Goal: Task Accomplishment & Management: Use online tool/utility

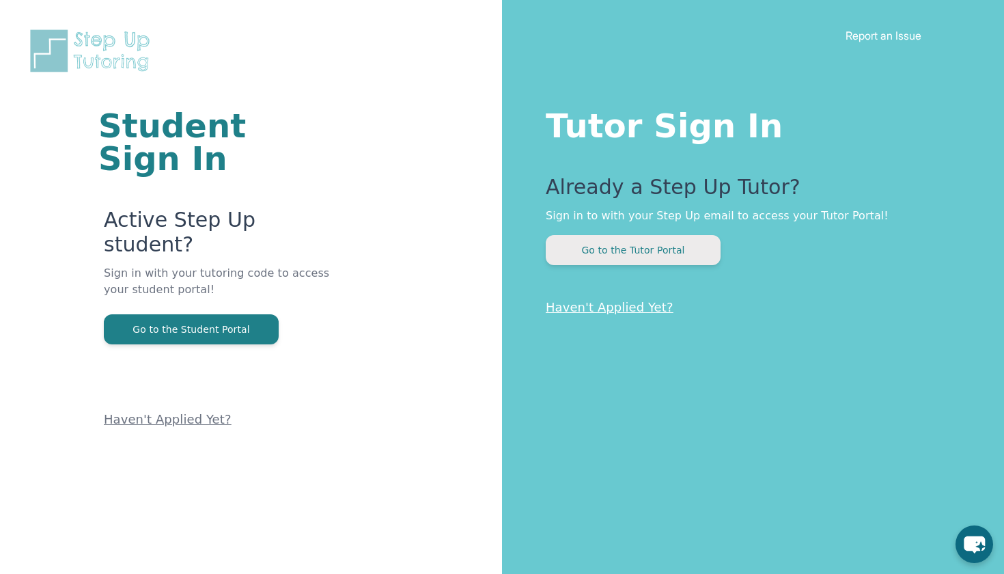
click at [584, 251] on button "Go to the Tutor Portal" at bounding box center [633, 250] width 175 height 30
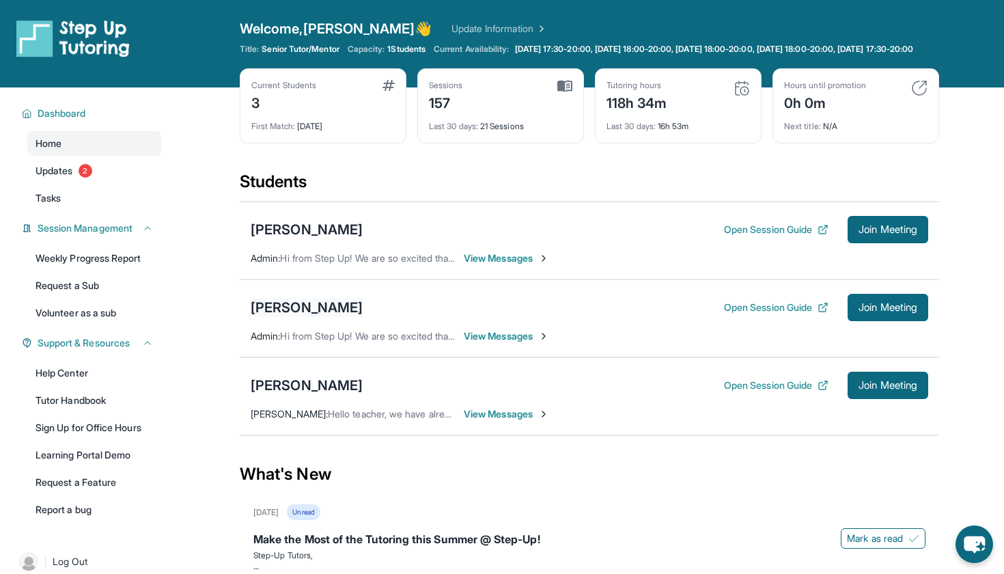
click at [305, 317] on div "[PERSON_NAME]" at bounding box center [307, 307] width 112 height 19
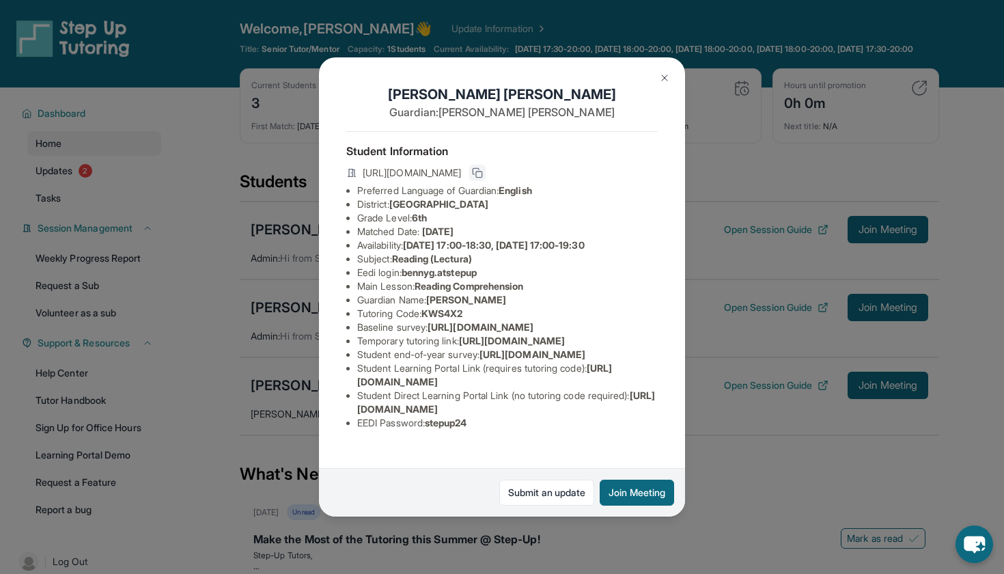
click at [483, 175] on icon at bounding box center [477, 172] width 11 height 11
